Goal: Transaction & Acquisition: Purchase product/service

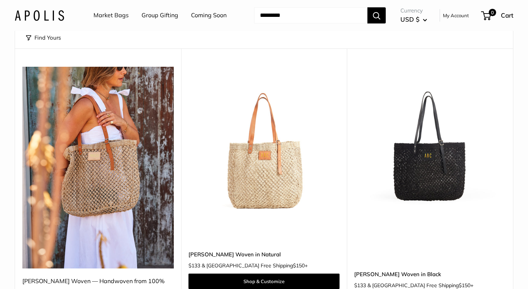
scroll to position [167, 0]
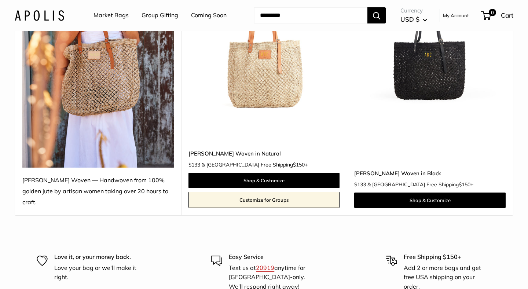
click at [0, 0] on img at bounding box center [0, 0] width 0 height 0
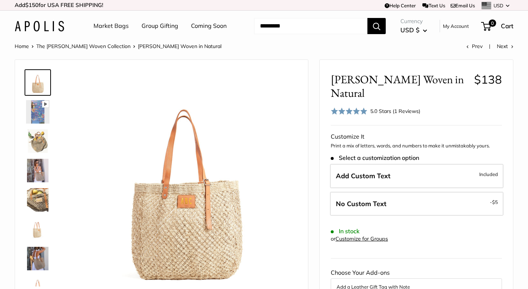
click at [37, 145] on img at bounding box center [37, 140] width 23 height 23
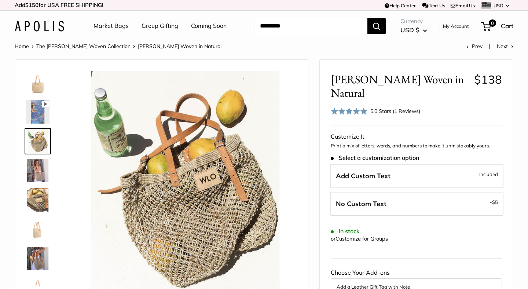
click at [36, 126] on div at bounding box center [40, 176] width 35 height 220
click at [37, 118] on img at bounding box center [37, 111] width 23 height 23
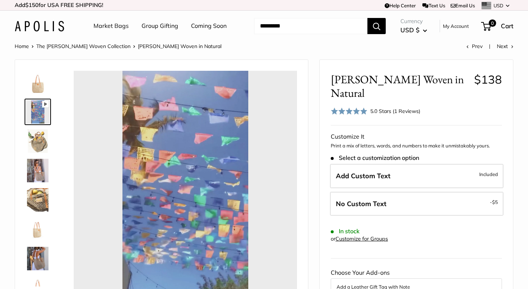
click at [38, 162] on img at bounding box center [37, 170] width 23 height 23
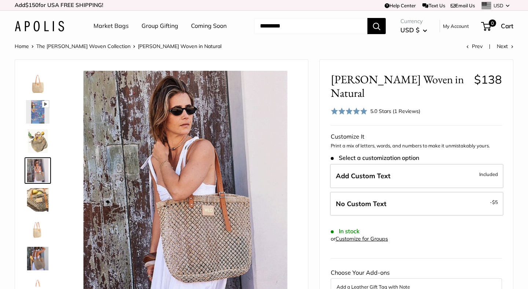
type input "****"
